Goal: Task Accomplishment & Management: Manage account settings

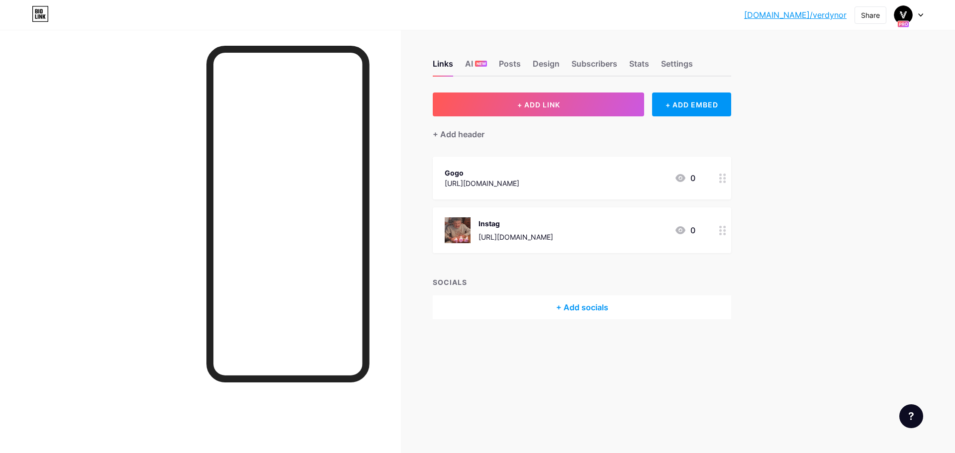
click at [521, 186] on div "Gogo [URL][DOMAIN_NAME] 0" at bounding box center [570, 178] width 251 height 23
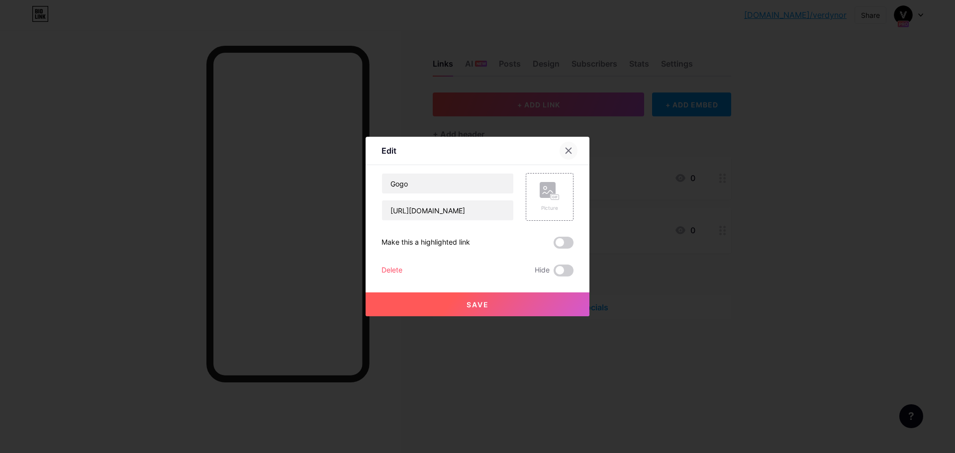
click at [567, 150] on icon at bounding box center [568, 150] width 5 height 5
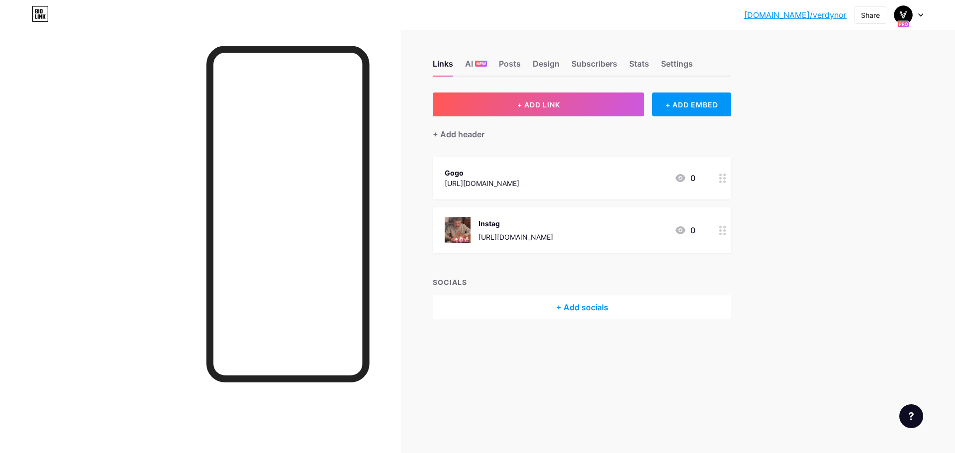
click at [537, 234] on div "[URL][DOMAIN_NAME]" at bounding box center [515, 237] width 75 height 10
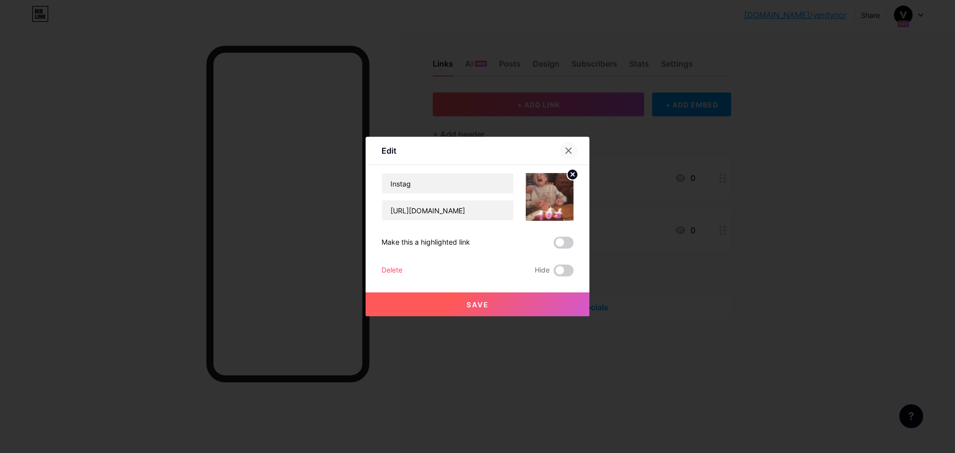
click at [567, 149] on icon at bounding box center [568, 150] width 5 height 5
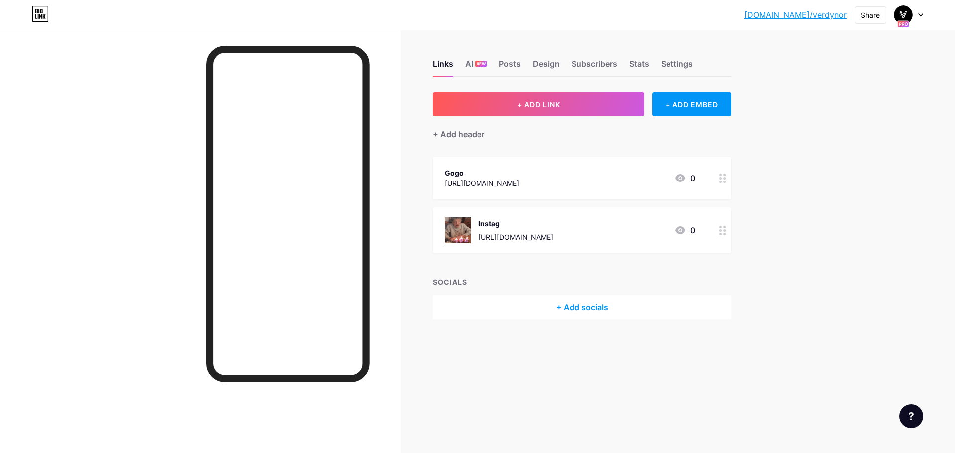
click at [562, 304] on div "+ Add socials" at bounding box center [582, 307] width 298 height 24
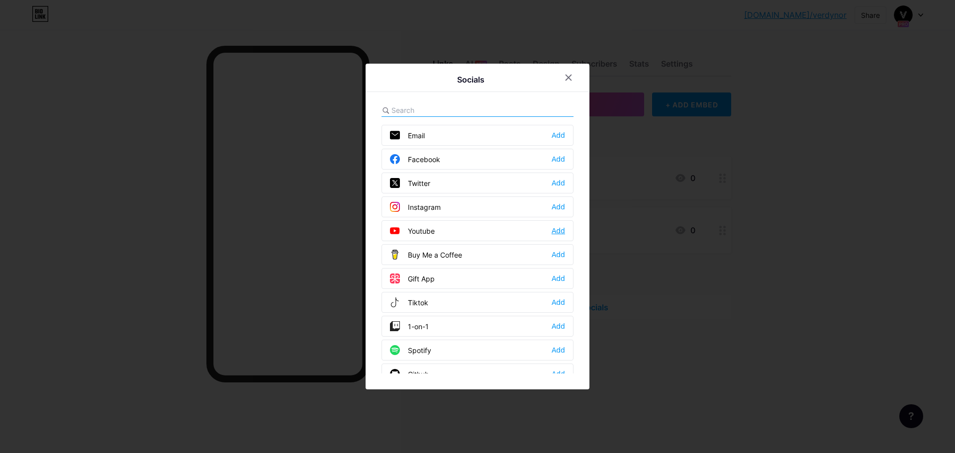
click at [555, 234] on div "Add" at bounding box center [557, 231] width 13 height 10
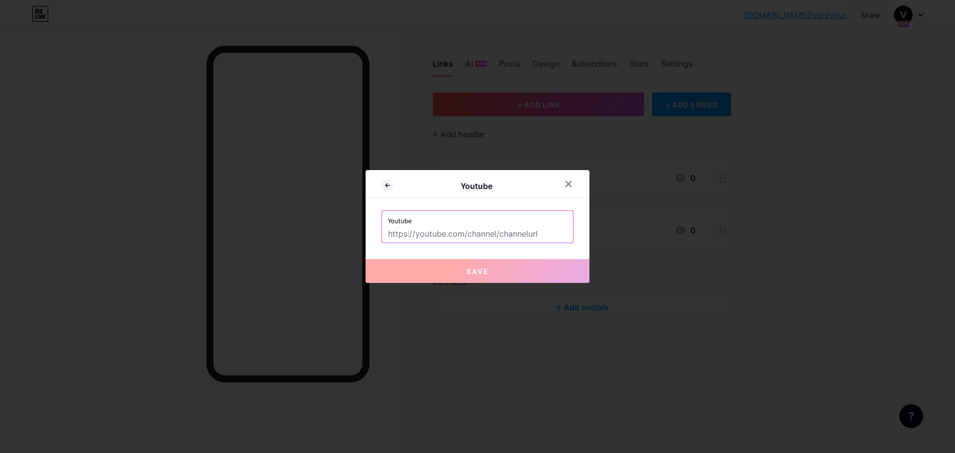
click at [481, 235] on input "text" at bounding box center [477, 234] width 179 height 17
paste input "[URL][DOMAIN_NAME]"
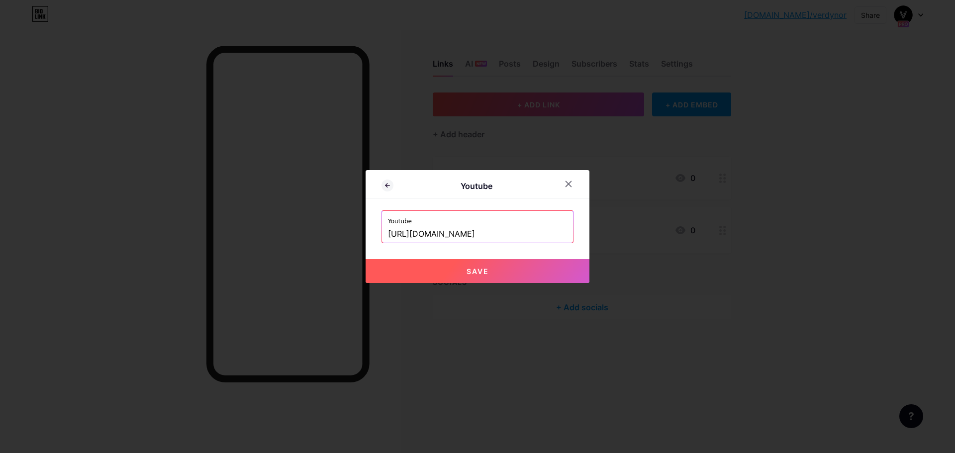
type input "[URL][DOMAIN_NAME]"
click at [484, 272] on span "Save" at bounding box center [477, 271] width 22 height 8
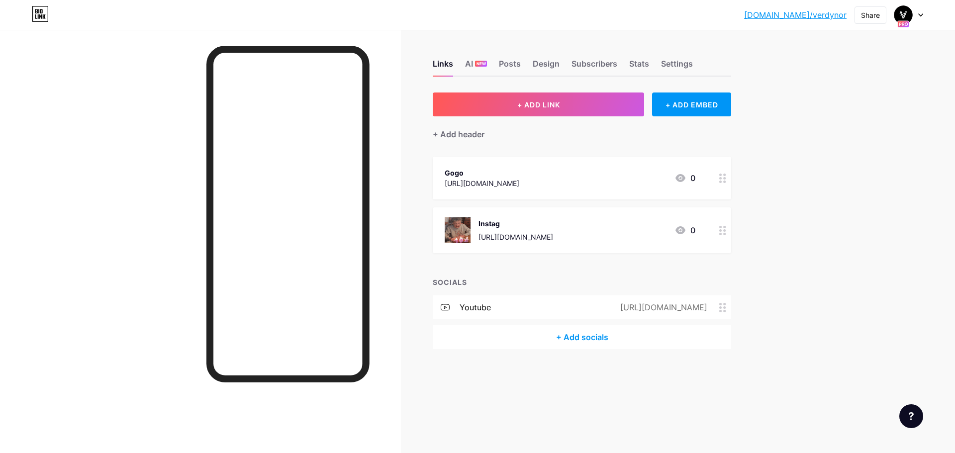
click at [544, 307] on div "youtube [URL][DOMAIN_NAME]" at bounding box center [582, 307] width 298 height 24
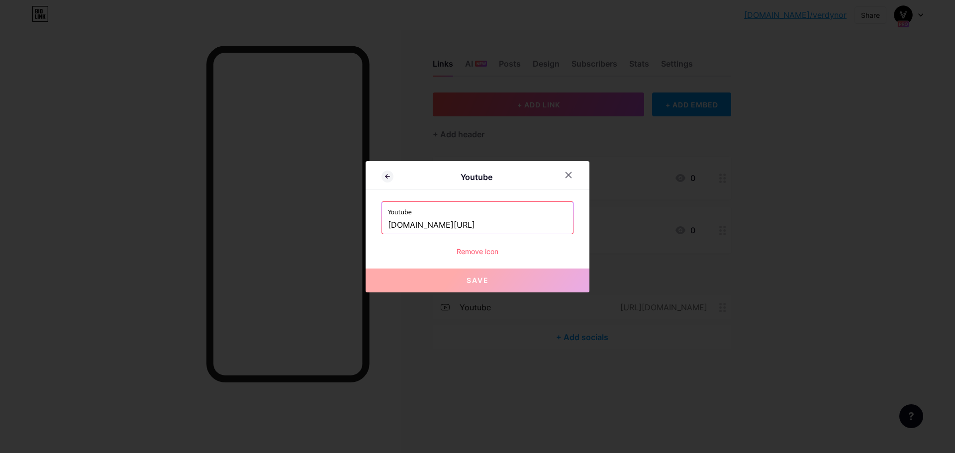
click at [491, 250] on div "Remove icon" at bounding box center [477, 251] width 192 height 10
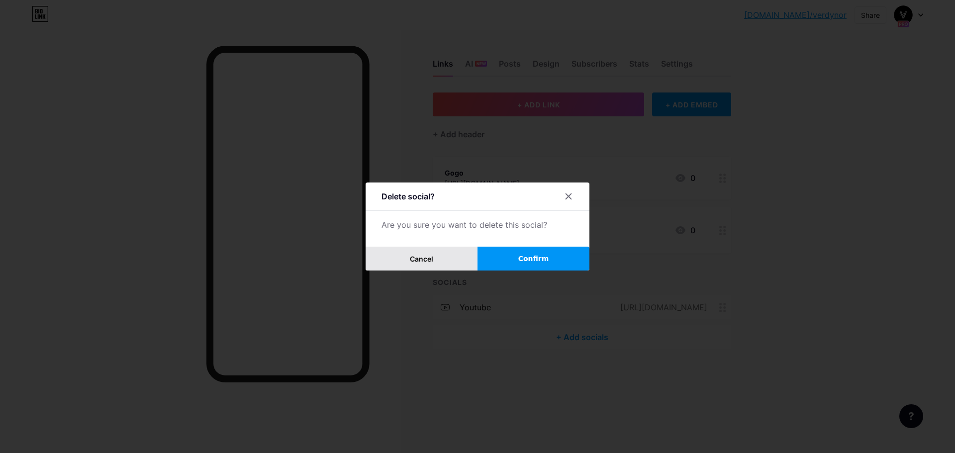
click at [441, 256] on button "Cancel" at bounding box center [421, 259] width 112 height 24
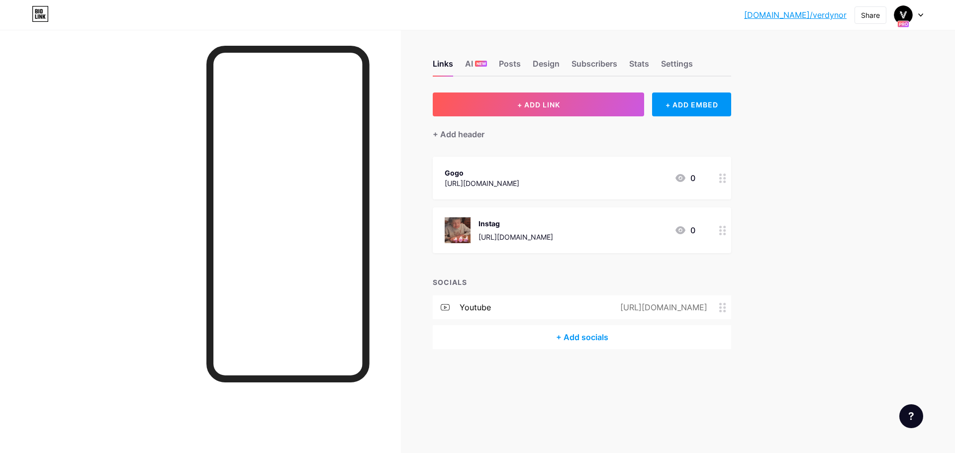
click at [578, 229] on div "Instag [URL][DOMAIN_NAME] 0" at bounding box center [570, 230] width 251 height 26
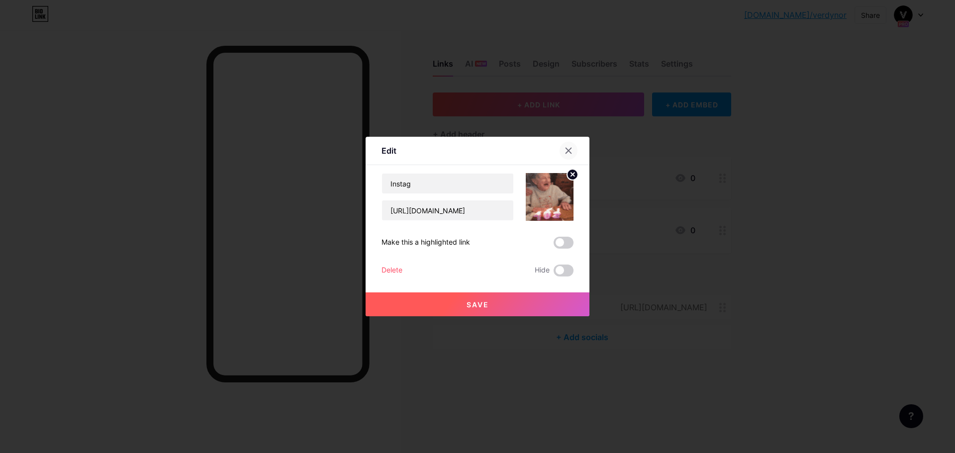
click at [570, 153] on icon at bounding box center [568, 151] width 8 height 8
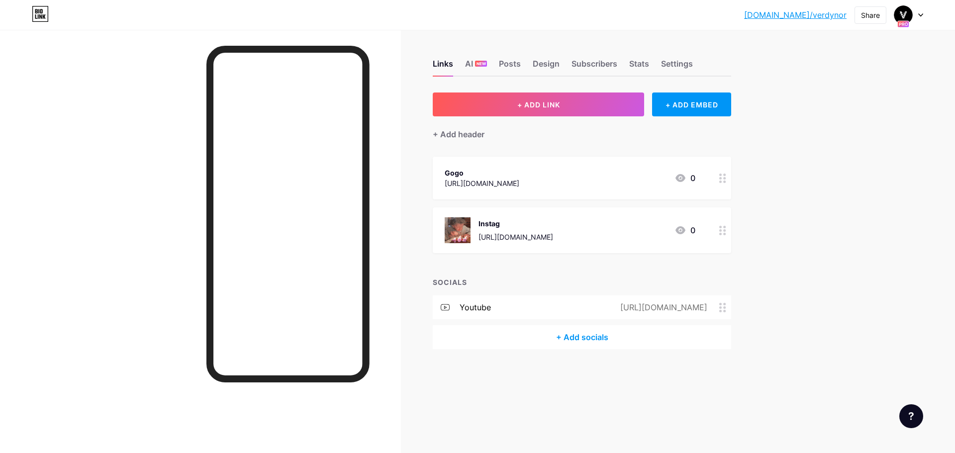
click at [523, 180] on div "Gogo [URL][DOMAIN_NAME] 0" at bounding box center [570, 178] width 251 height 23
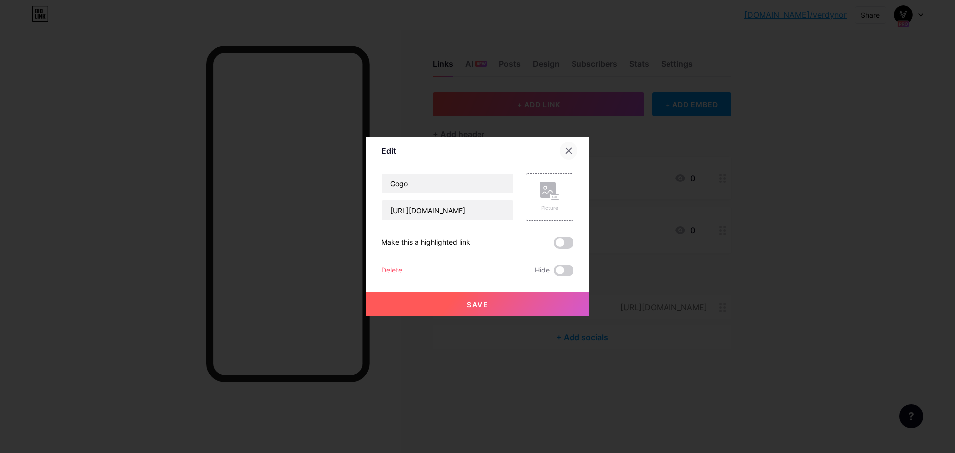
click at [566, 152] on icon at bounding box center [568, 150] width 5 height 5
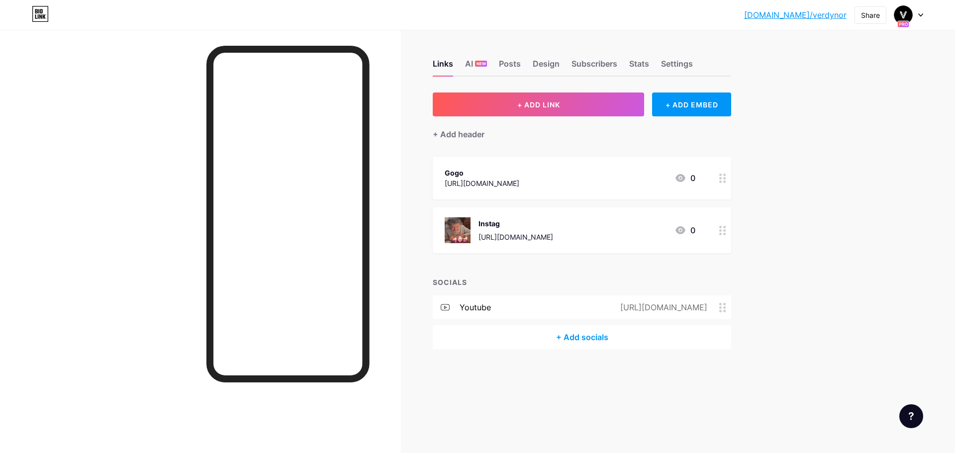
click at [569, 181] on div "Gogo [URL][DOMAIN_NAME] 0" at bounding box center [570, 178] width 251 height 23
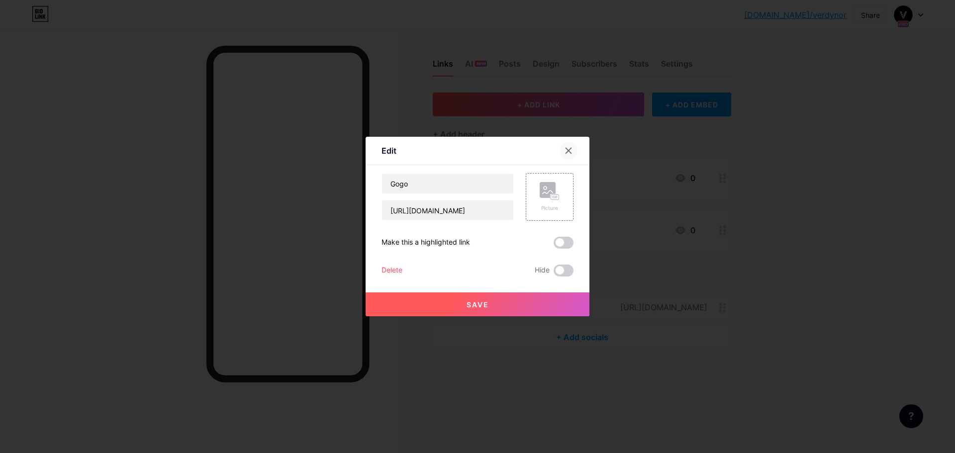
click at [566, 148] on icon at bounding box center [568, 150] width 5 height 5
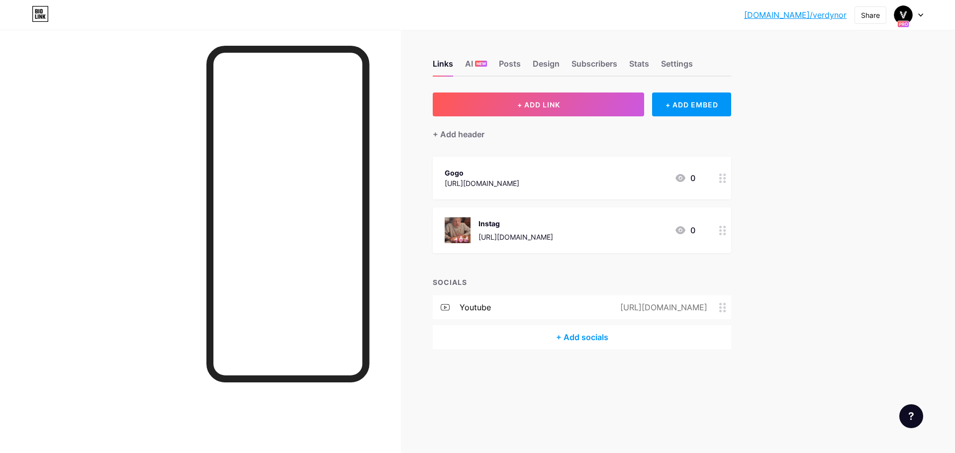
click at [502, 179] on div "[URL][DOMAIN_NAME]" at bounding box center [482, 183] width 75 height 10
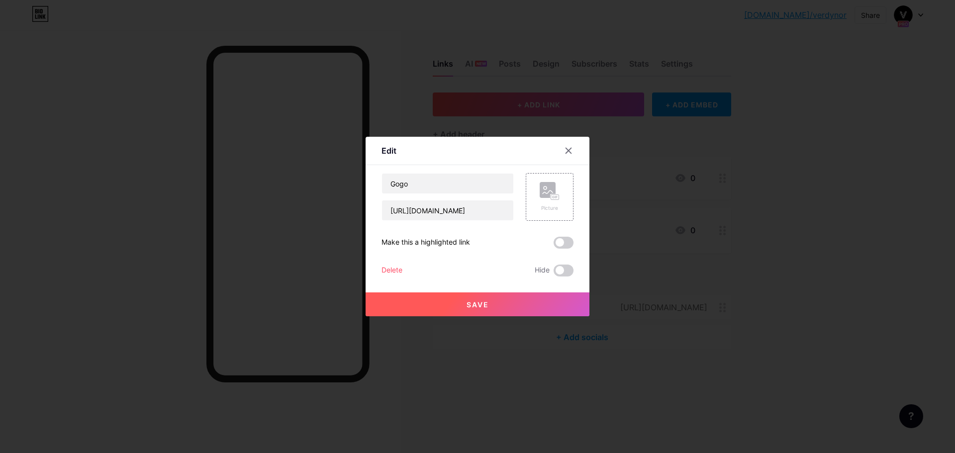
click at [102, 250] on div at bounding box center [477, 226] width 955 height 453
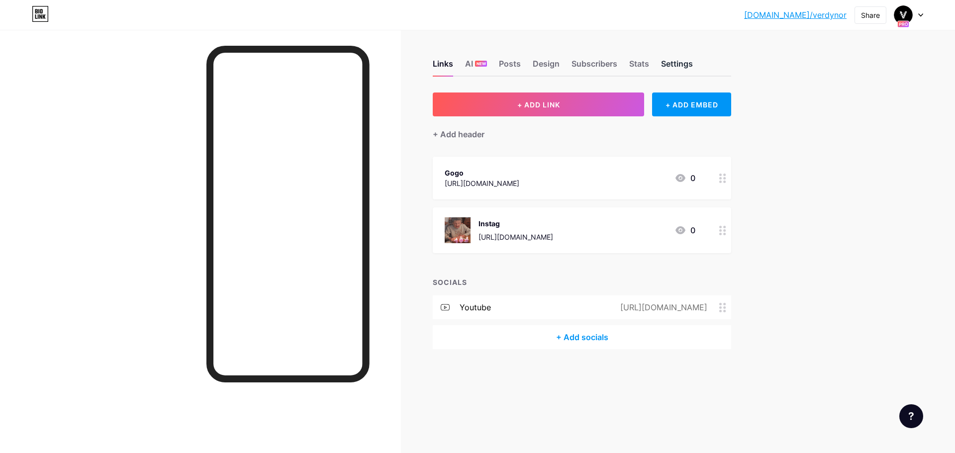
click at [667, 67] on div "Settings" at bounding box center [677, 67] width 32 height 18
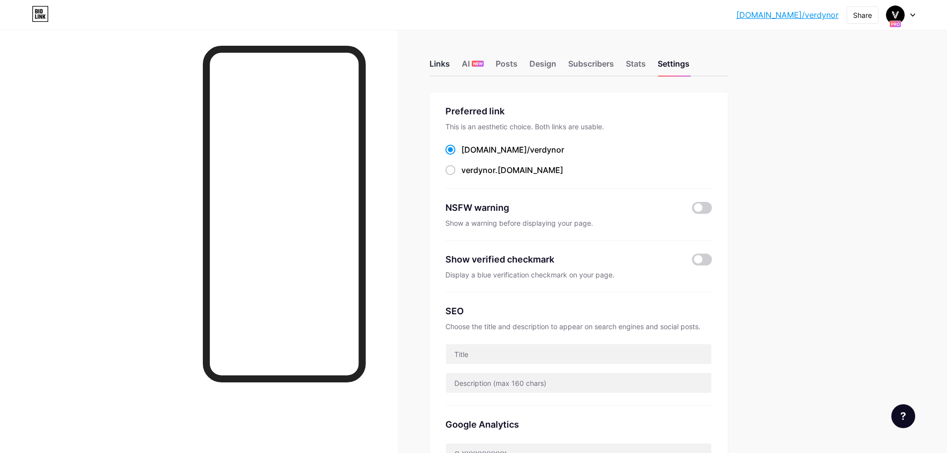
click at [447, 62] on div "Links" at bounding box center [440, 67] width 20 height 18
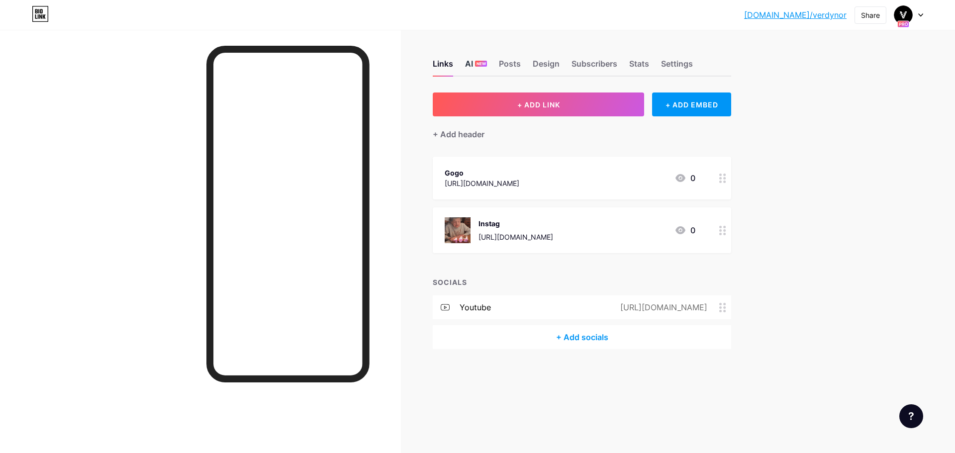
click at [477, 62] on span "NEW" at bounding box center [480, 64] width 9 height 6
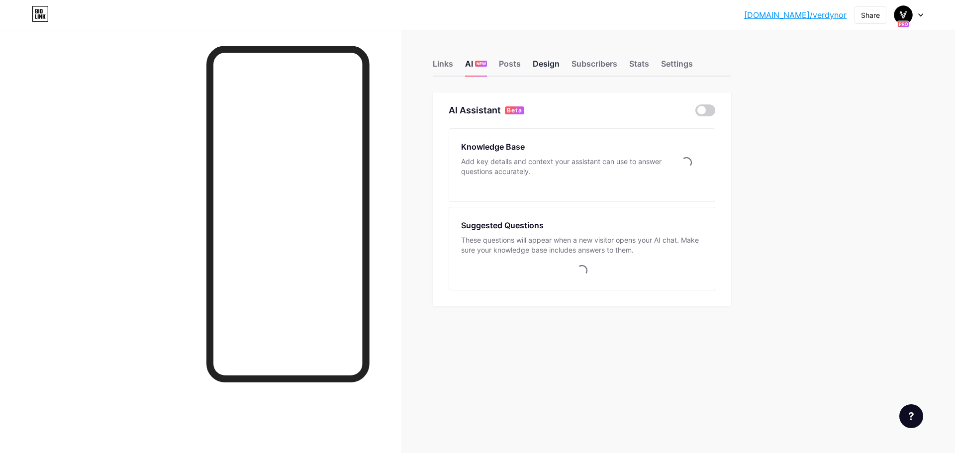
click at [548, 64] on div "Design" at bounding box center [546, 67] width 27 height 18
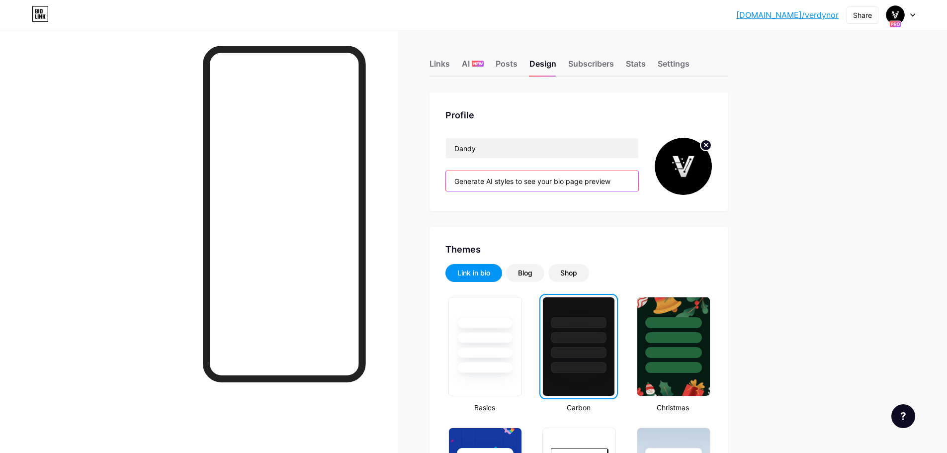
drag, startPoint x: 620, startPoint y: 180, endPoint x: 706, endPoint y: 182, distance: 86.0
click at [719, 183] on div "Profile [PERSON_NAME] AI styles to see your bio page preview" at bounding box center [579, 151] width 298 height 118
drag, startPoint x: 623, startPoint y: 179, endPoint x: 391, endPoint y: 178, distance: 231.7
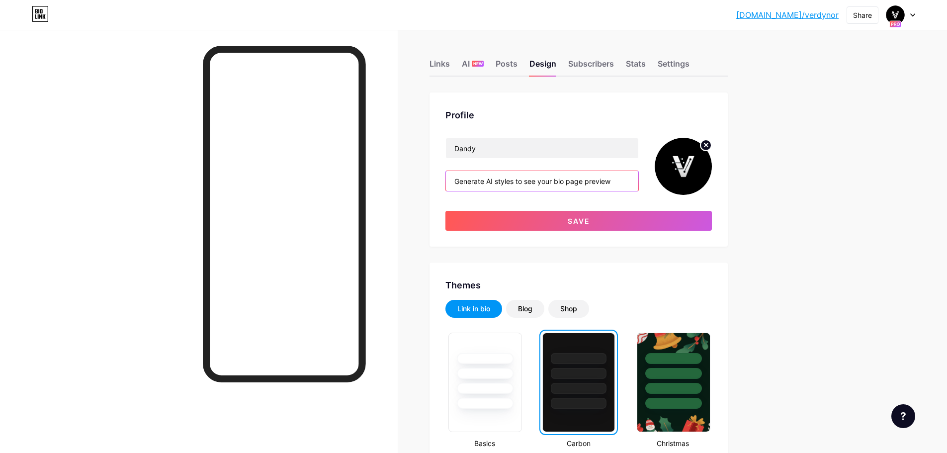
click at [629, 183] on input "Generate AI styles to see your bio page preview" at bounding box center [542, 181] width 192 height 20
paste input "Generate AI styles to see your bio page preview"
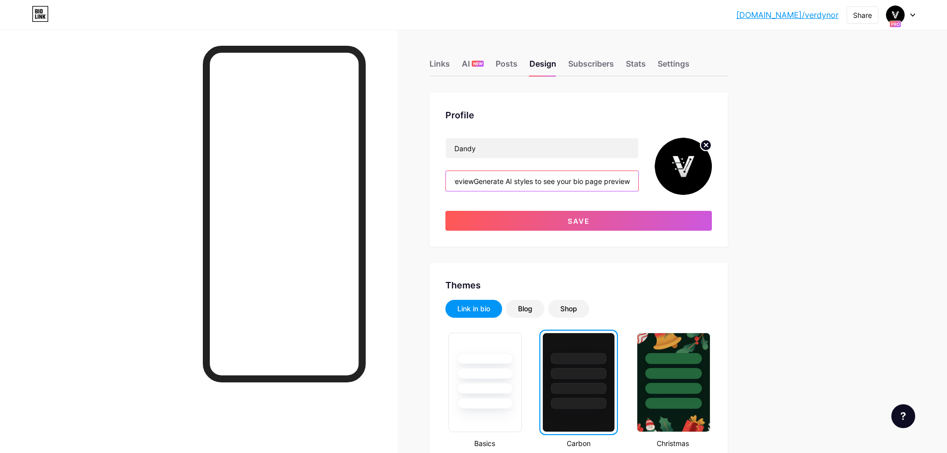
paste input "Generate AI styles to see your bio page preview"
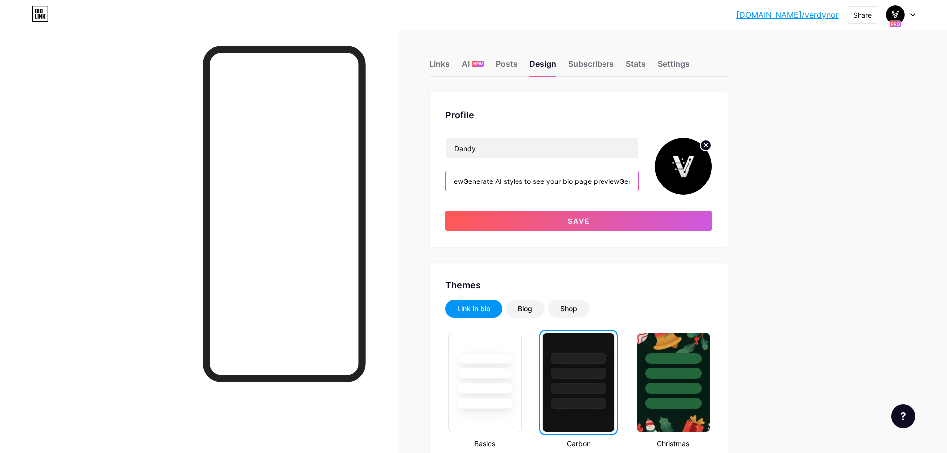
paste input "Generate AI styles to see your bio page pr"
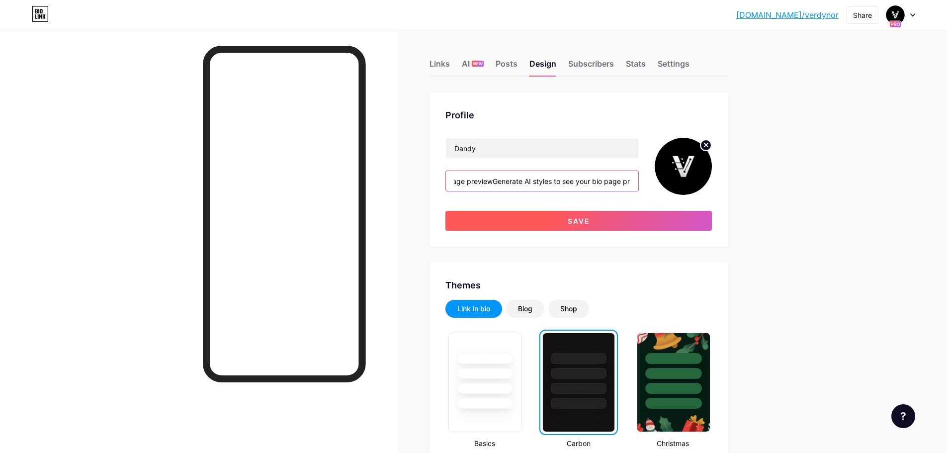
paste input "text"
type input "Generate AI styles to see your bio page previewGenerate AI styles to see your b…"
click at [606, 220] on button "Save" at bounding box center [579, 221] width 267 height 20
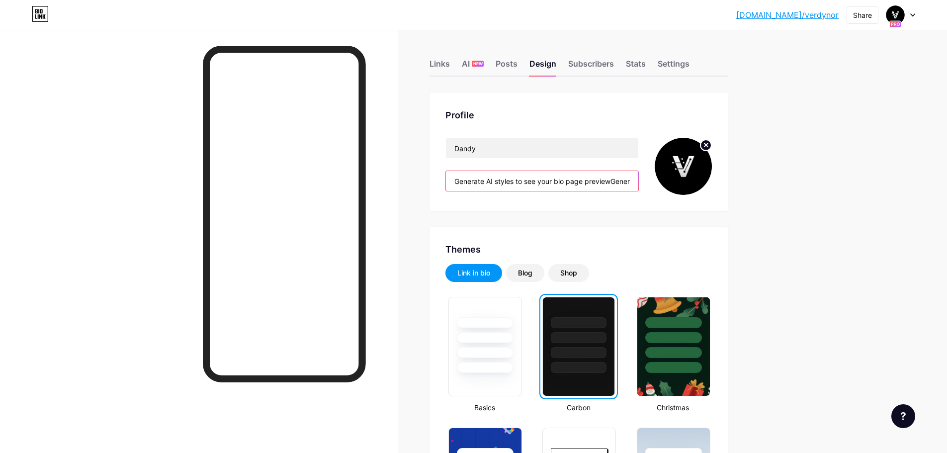
click at [512, 181] on input "Generate AI styles to see your bio page previewGenerate AI styles to see your b…" at bounding box center [542, 181] width 192 height 20
click at [595, 66] on div "Subscribers" at bounding box center [591, 67] width 46 height 18
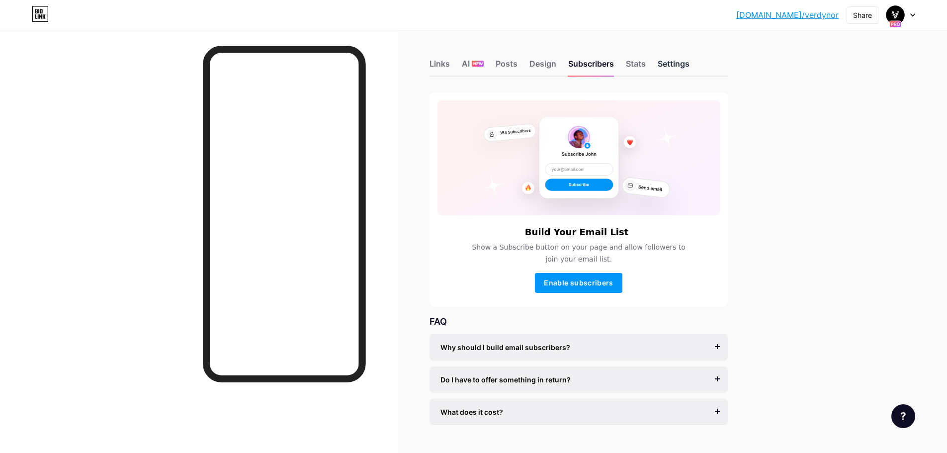
click at [671, 68] on div "Settings" at bounding box center [674, 67] width 32 height 18
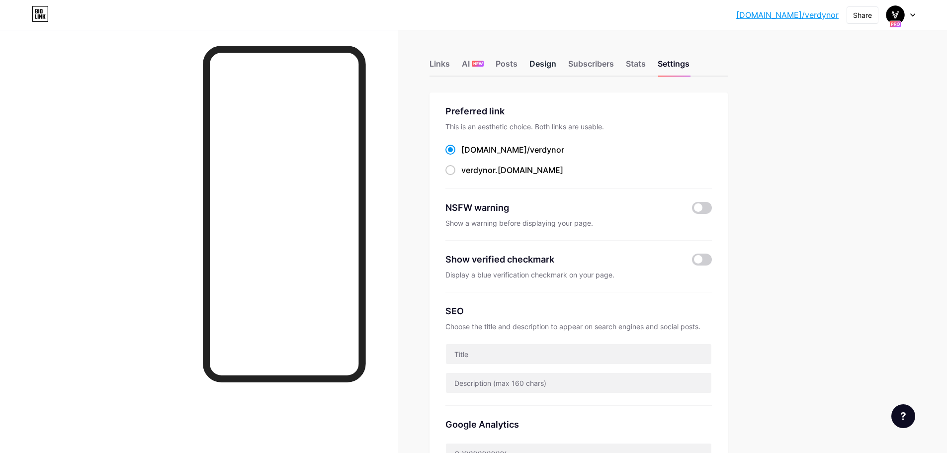
click at [548, 63] on div "Design" at bounding box center [543, 67] width 27 height 18
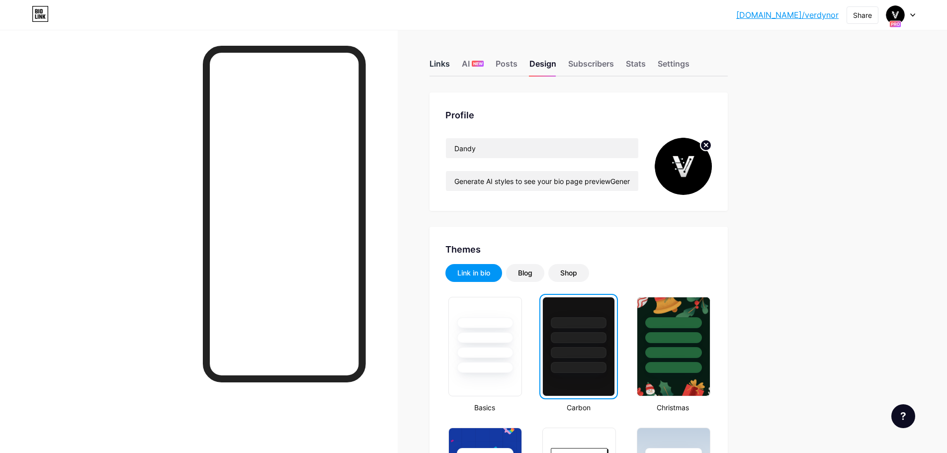
click at [449, 68] on div "Links" at bounding box center [440, 67] width 20 height 18
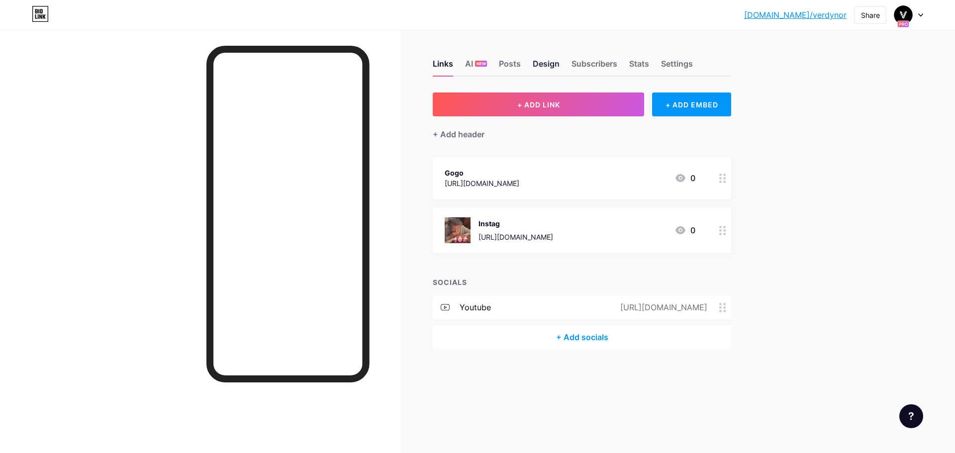
click at [546, 70] on div "Design" at bounding box center [546, 67] width 27 height 18
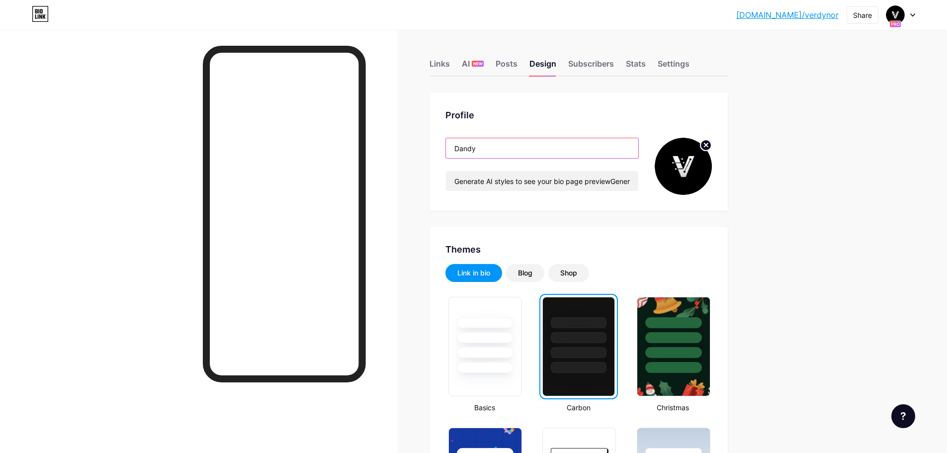
click at [475, 156] on input "Dandy" at bounding box center [542, 148] width 192 height 20
click at [712, 146] on circle at bounding box center [706, 145] width 11 height 11
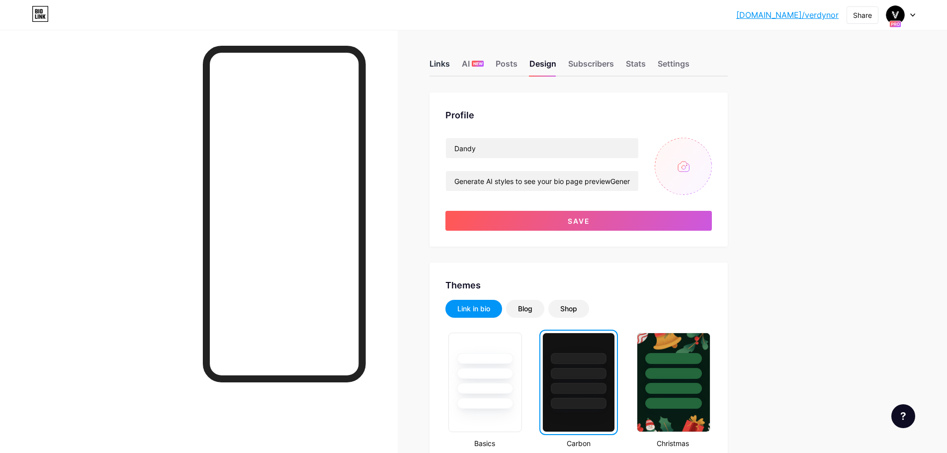
click at [437, 64] on div "Links" at bounding box center [440, 67] width 20 height 18
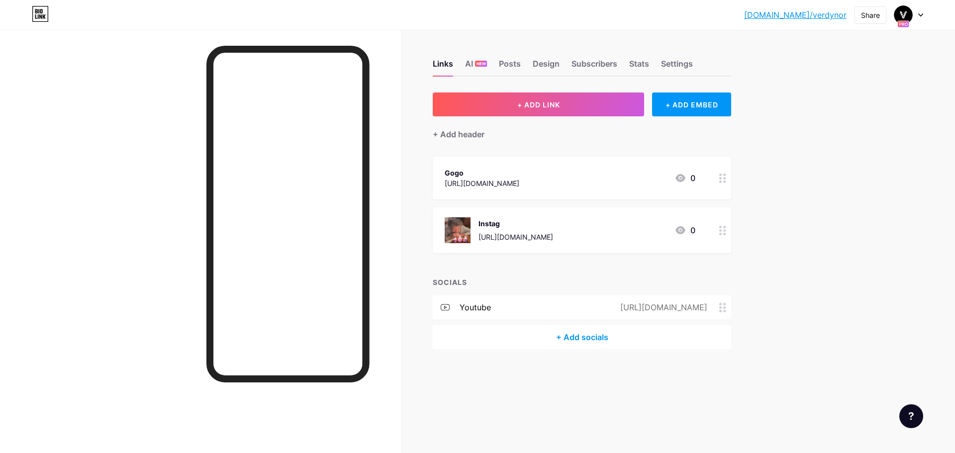
click at [783, 215] on div "[DOMAIN_NAME]/verdyn... [DOMAIN_NAME]/verdynor Share Switch accounts Dandy [DOM…" at bounding box center [477, 226] width 955 height 453
click at [545, 63] on div "Design" at bounding box center [546, 67] width 27 height 18
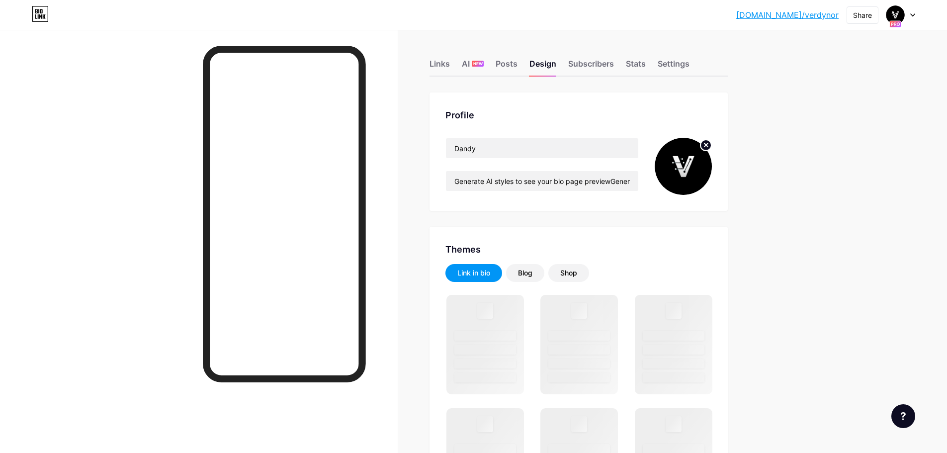
click at [708, 146] on icon at bounding box center [706, 144] width 3 height 3
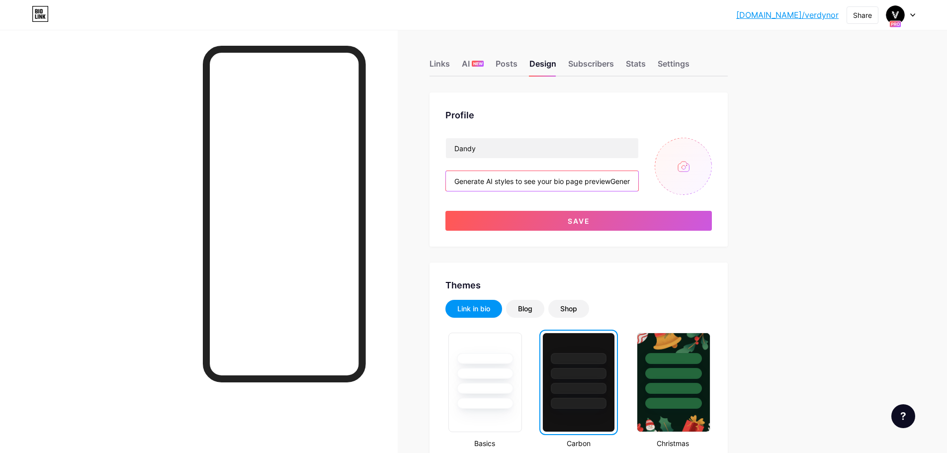
scroll to position [0, 1537]
drag, startPoint x: 488, startPoint y: 181, endPoint x: 946, endPoint y: 197, distance: 458.2
click at [543, 184] on input "Generate AI styles to see your bio page previewGenerate AI styles to see your b…" at bounding box center [542, 181] width 192 height 20
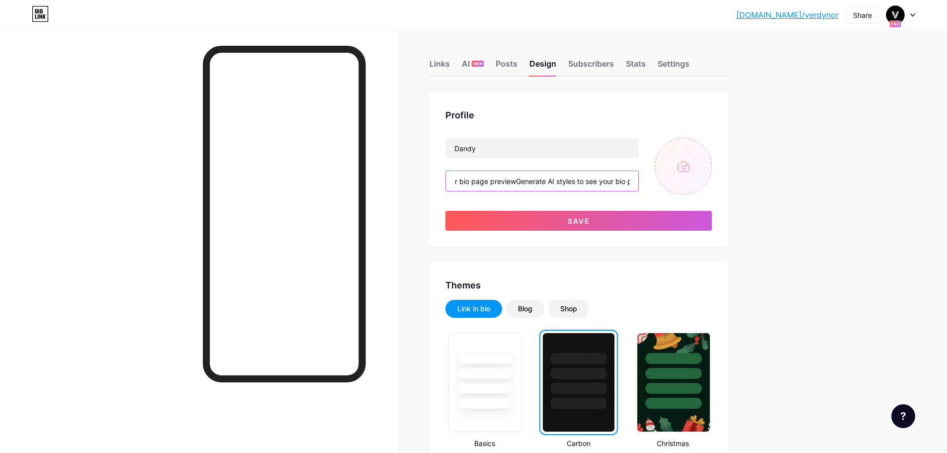
scroll to position [0, 1537]
drag, startPoint x: 587, startPoint y: 182, endPoint x: 911, endPoint y: 216, distance: 326.5
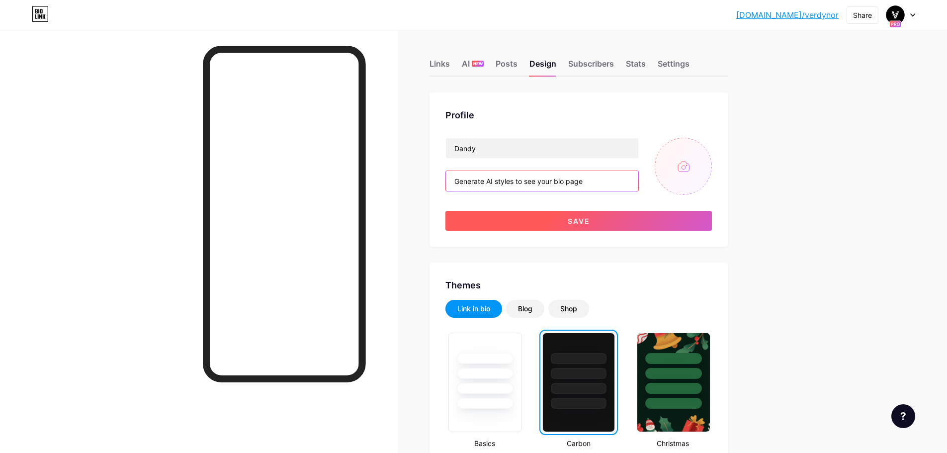
type input "Generate AI styles to see your bio page"
click at [658, 225] on button "Save" at bounding box center [579, 221] width 267 height 20
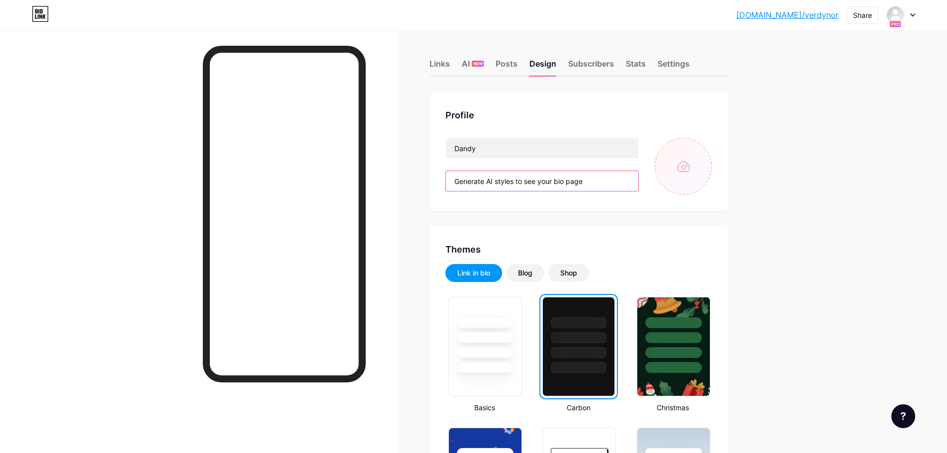
click at [605, 183] on input "Generate AI styles to see your bio page" at bounding box center [542, 181] width 192 height 20
click at [601, 209] on div "Profile Dandy Generate AI styles to see your bio page" at bounding box center [579, 151] width 298 height 118
drag, startPoint x: 506, startPoint y: 152, endPoint x: 461, endPoint y: 155, distance: 45.3
click at [473, 154] on input "Dandy" at bounding box center [542, 148] width 192 height 20
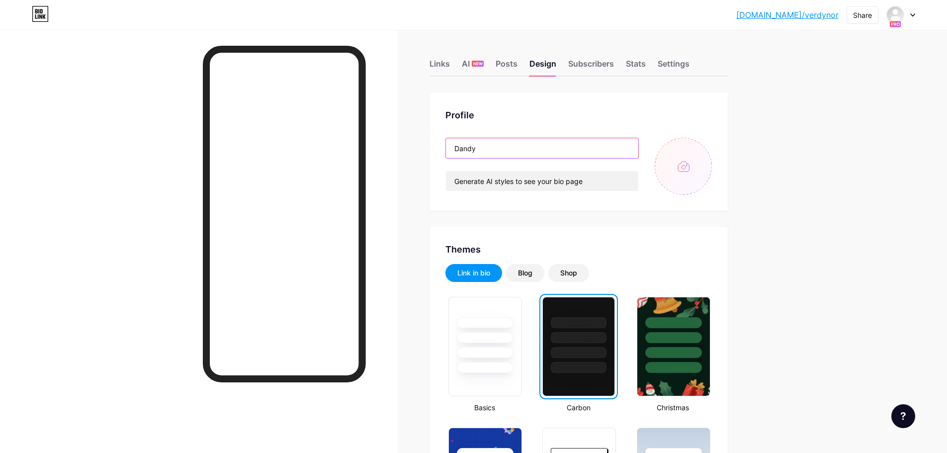
click at [477, 146] on input "Dandy" at bounding box center [542, 148] width 192 height 20
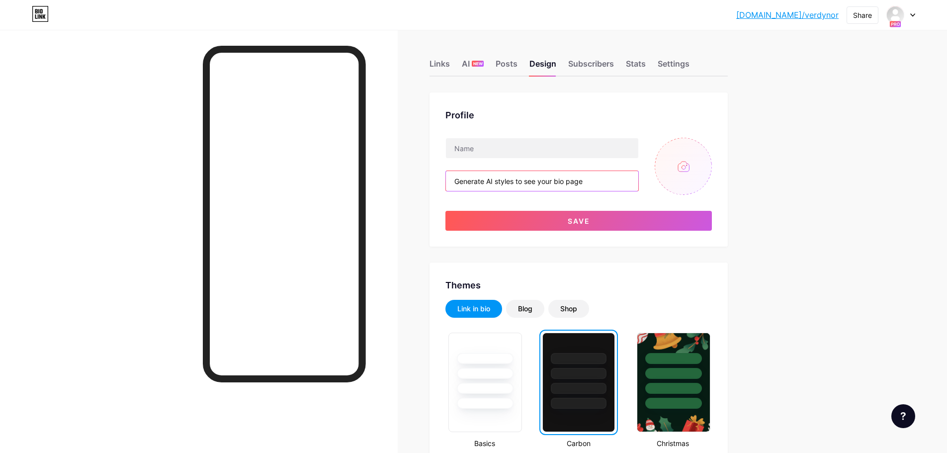
click at [491, 173] on input "Generate AI styles to see your bio page" at bounding box center [542, 181] width 192 height 20
click at [529, 243] on div "Profile Save" at bounding box center [579, 169] width 298 height 154
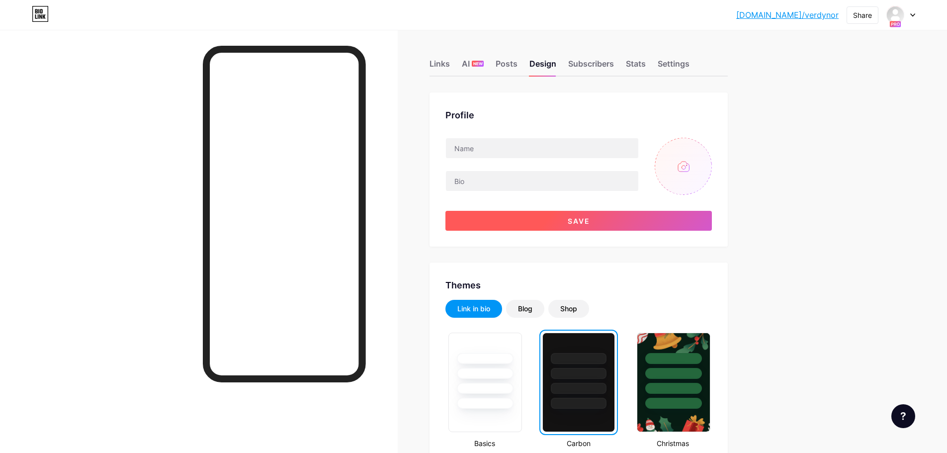
click at [571, 218] on span "Save" at bounding box center [579, 221] width 22 height 8
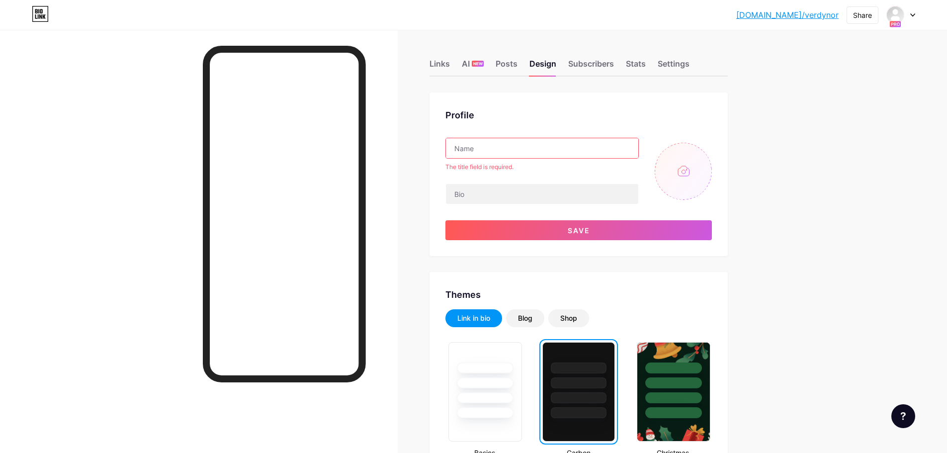
click at [522, 152] on input "text" at bounding box center [542, 148] width 192 height 20
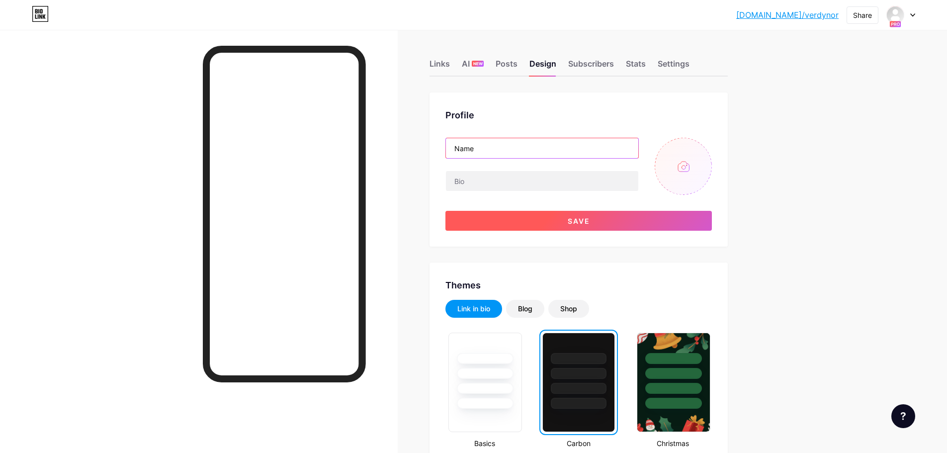
type input "Name"
click at [562, 221] on button "Save" at bounding box center [579, 221] width 267 height 20
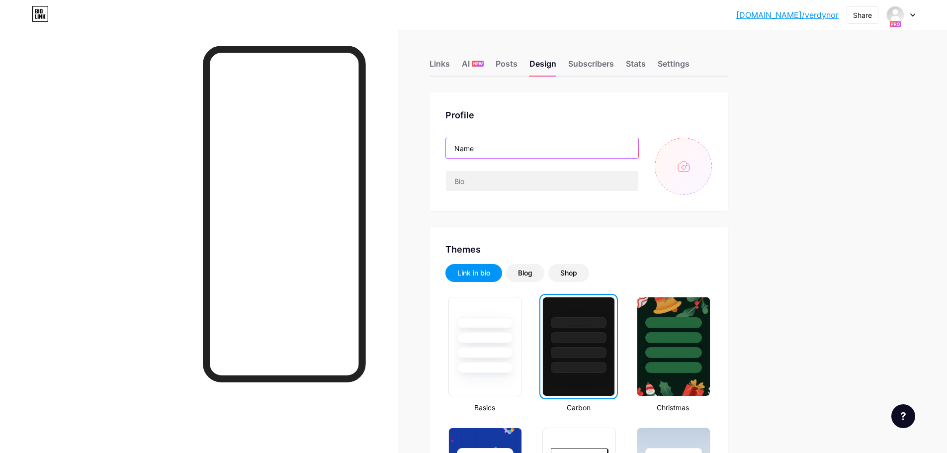
click at [508, 147] on input "Name" at bounding box center [542, 148] width 192 height 20
drag, startPoint x: 492, startPoint y: 150, endPoint x: 388, endPoint y: 144, distance: 104.6
